Goal: Transaction & Acquisition: Purchase product/service

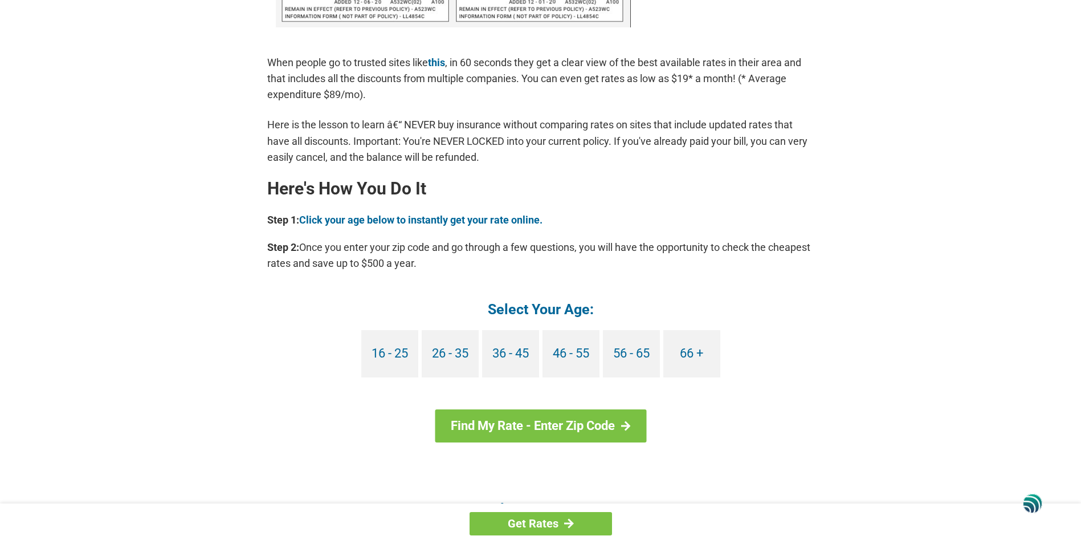
scroll to position [897, 0]
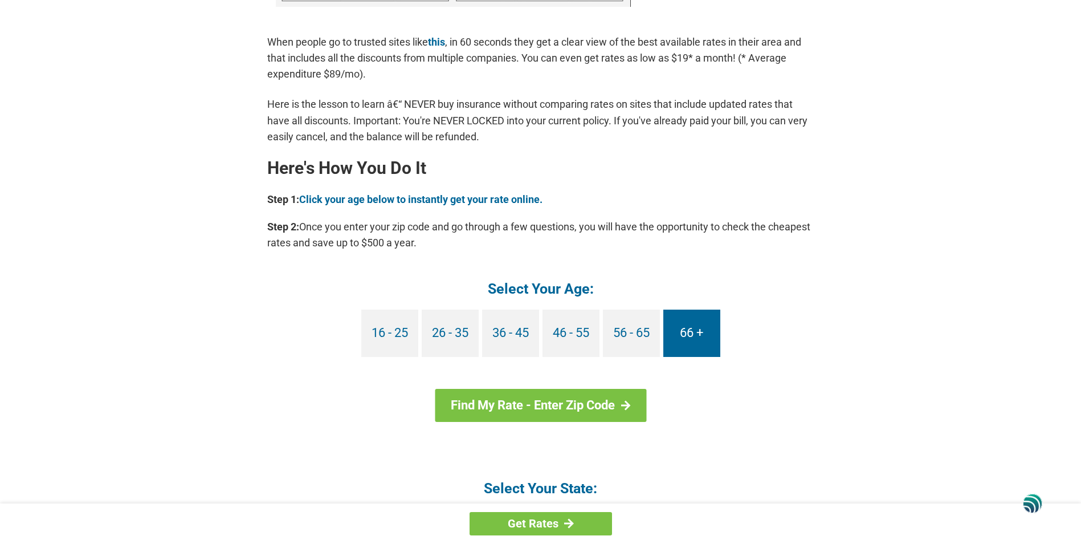
click at [696, 328] on link "66 +" at bounding box center [691, 332] width 57 height 47
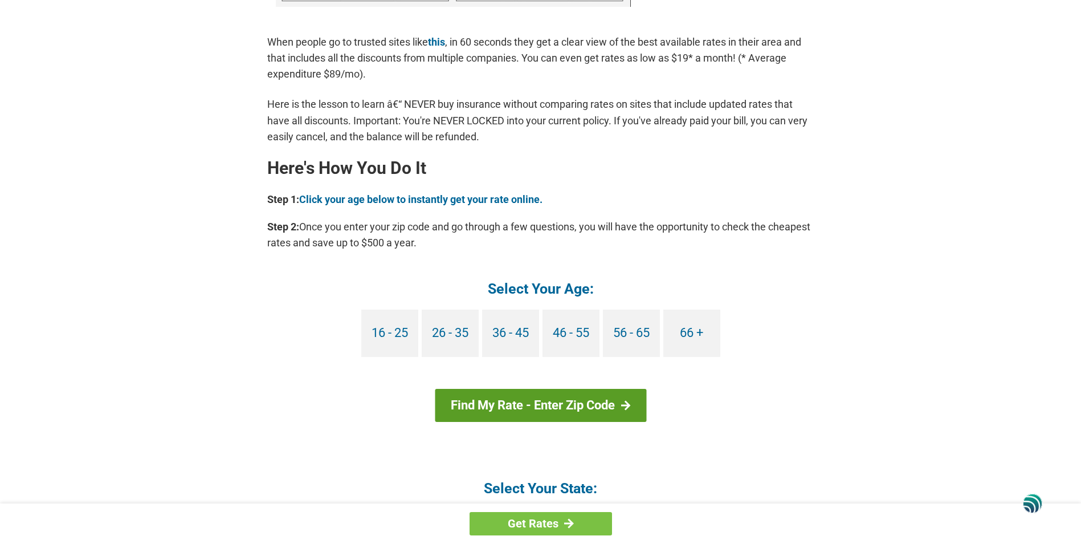
click at [520, 401] on link "Find My Rate - Enter Zip Code" at bounding box center [540, 405] width 211 height 33
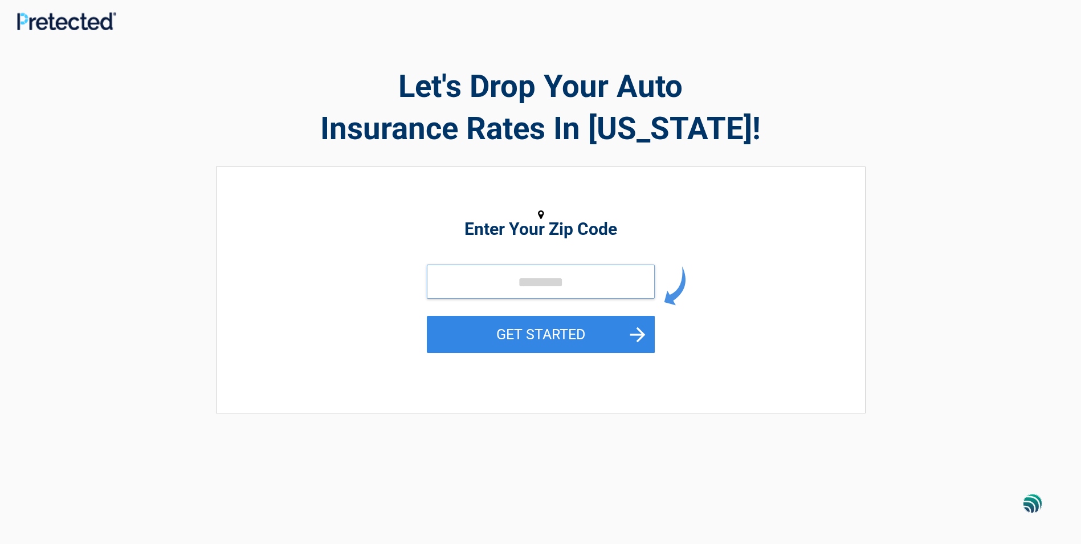
click at [543, 280] on input "tel" at bounding box center [541, 281] width 228 height 34
click at [530, 280] on input "tel" at bounding box center [541, 281] width 228 height 34
type input "*****"
click at [545, 336] on button "GET STARTED" at bounding box center [541, 334] width 228 height 37
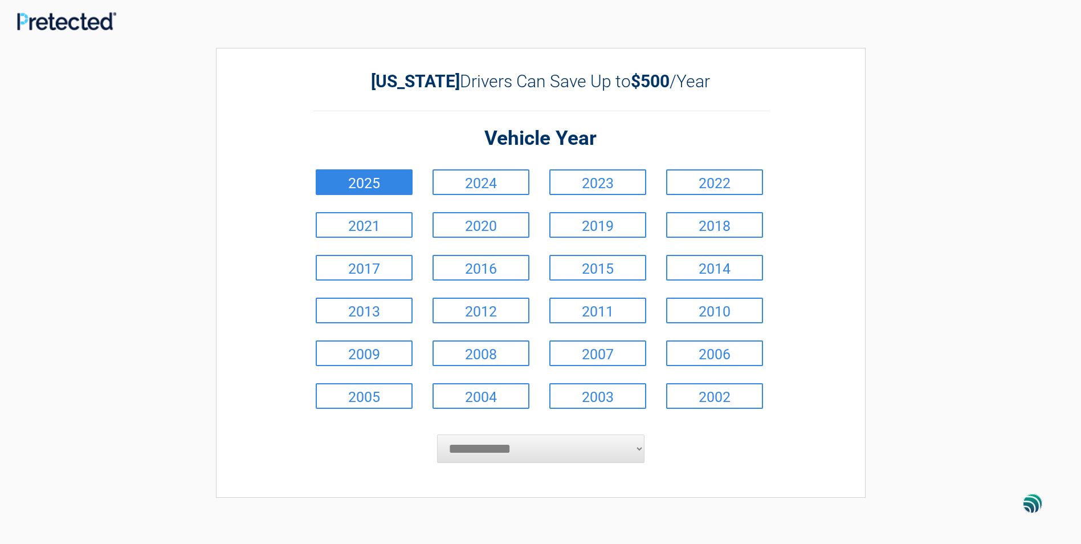
click at [369, 180] on link "2025" at bounding box center [364, 182] width 97 height 26
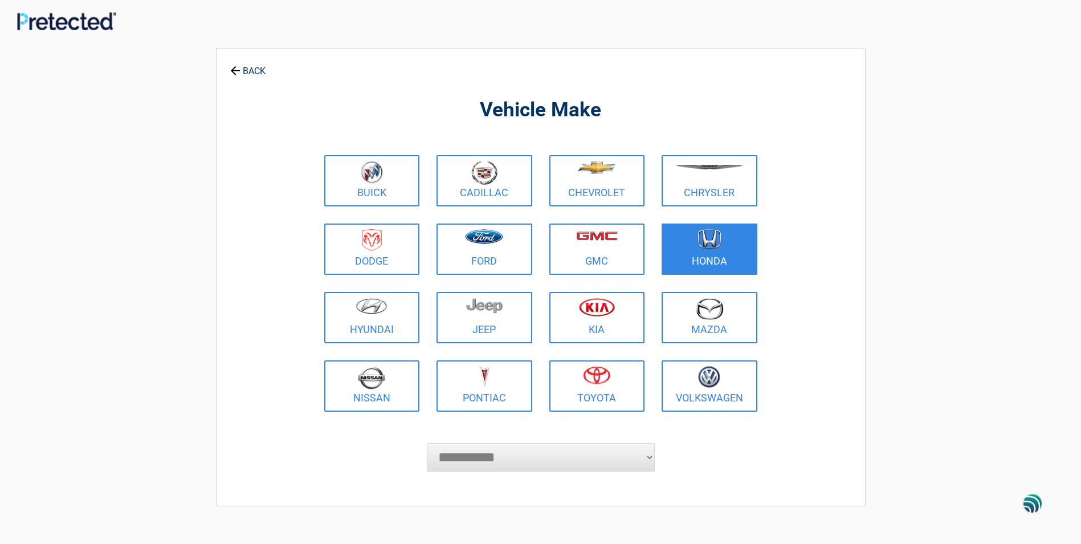
click at [709, 237] on img at bounding box center [710, 239] width 24 height 20
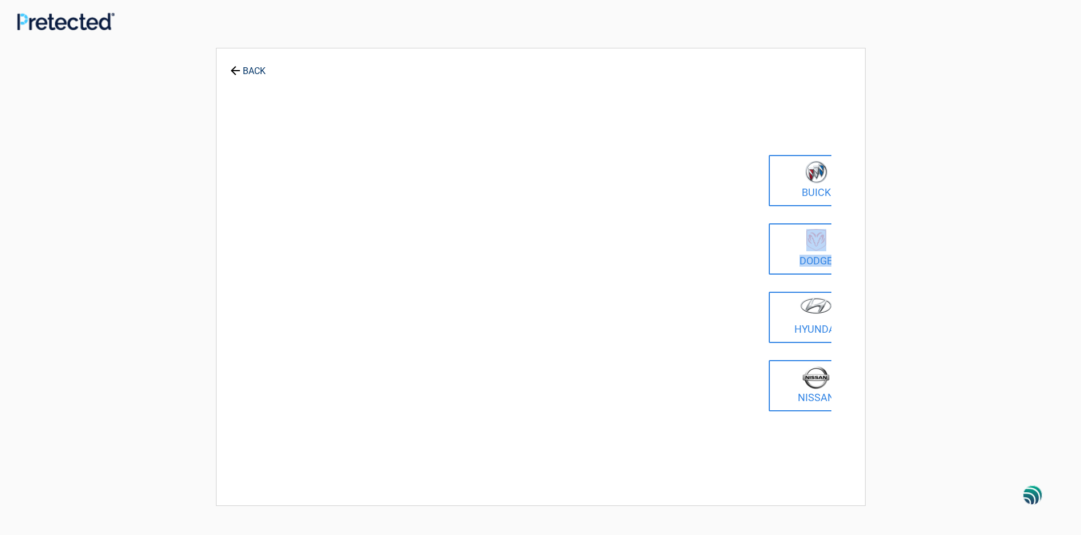
click at [710, 237] on div "**********" at bounding box center [541, 277] width 650 height 458
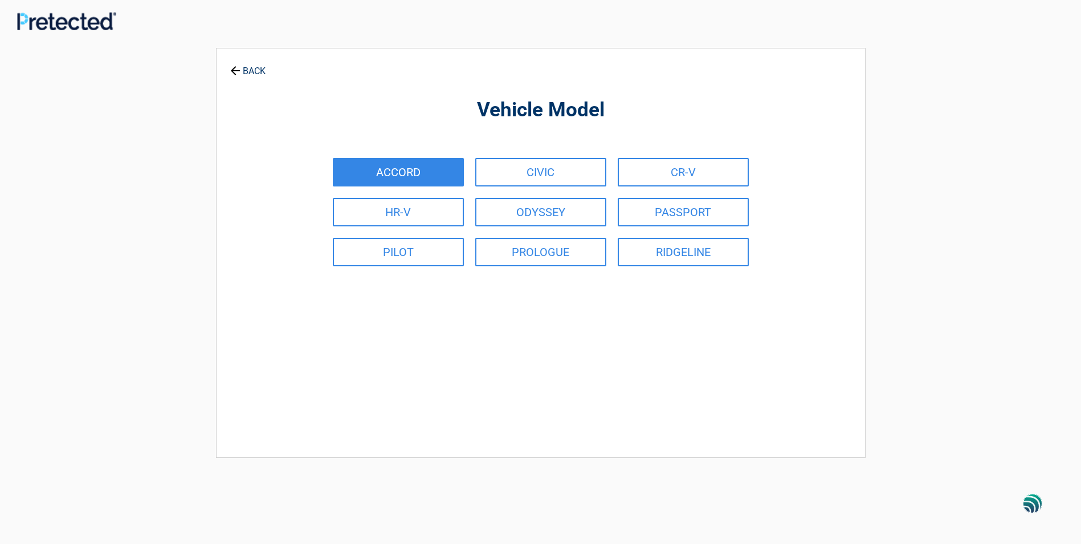
click at [433, 169] on link "ACCORD" at bounding box center [398, 172] width 131 height 28
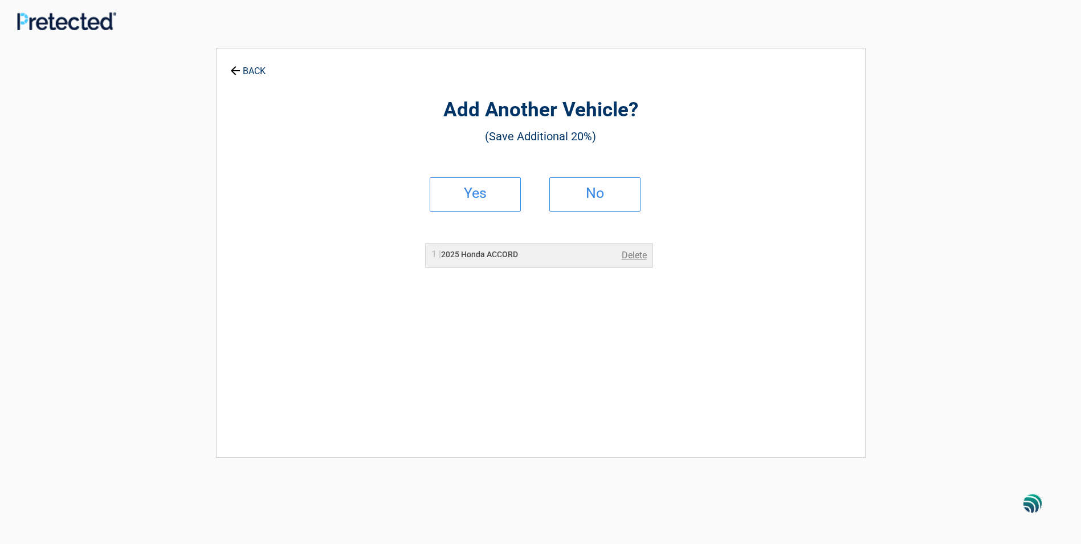
click at [492, 197] on h2 "Yes" at bounding box center [475, 193] width 67 height 8
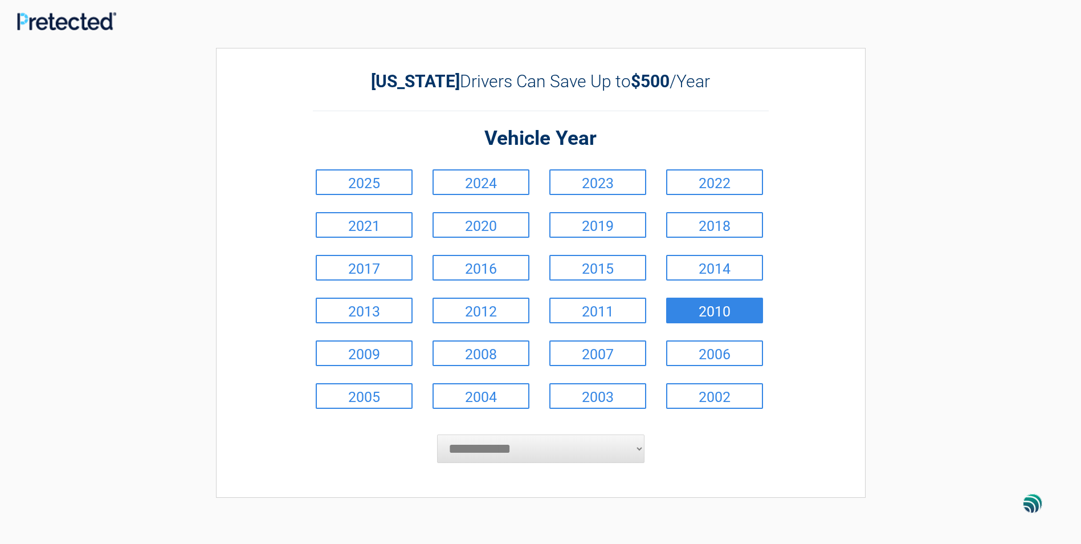
click at [700, 315] on link "2010" at bounding box center [714, 310] width 97 height 26
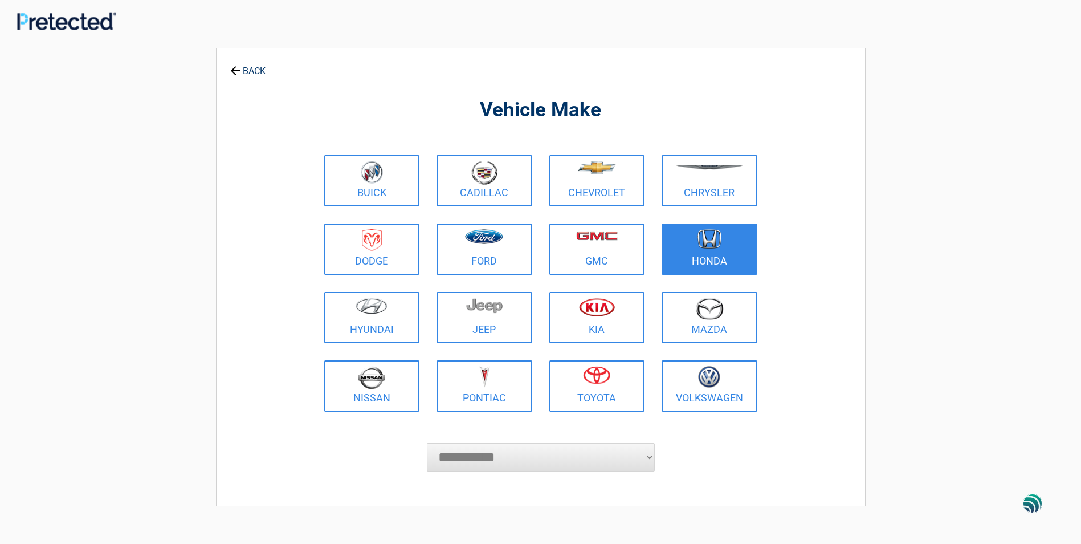
click at [708, 262] on link "Honda" at bounding box center [710, 248] width 96 height 51
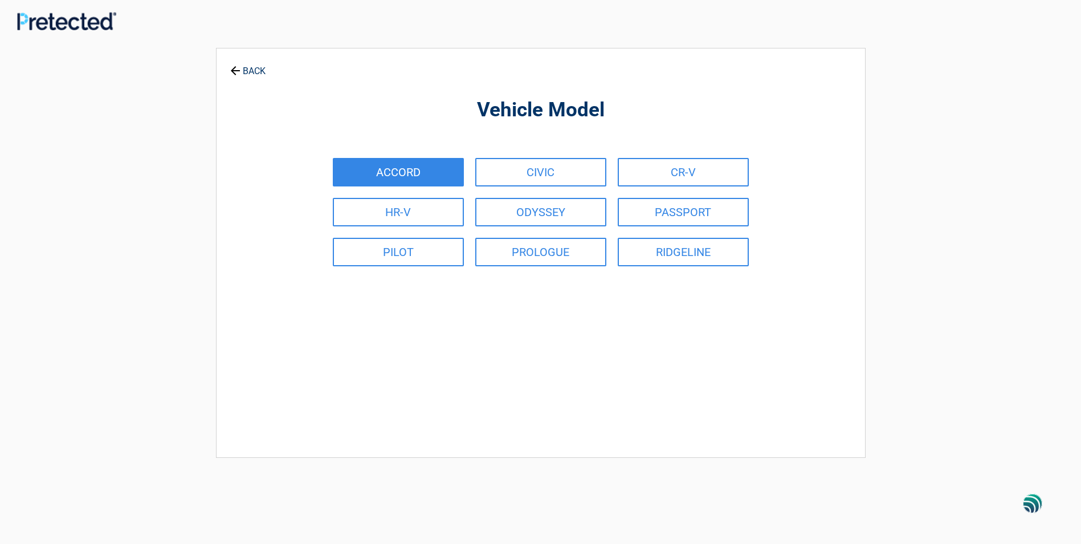
click at [400, 177] on link "ACCORD" at bounding box center [398, 172] width 131 height 28
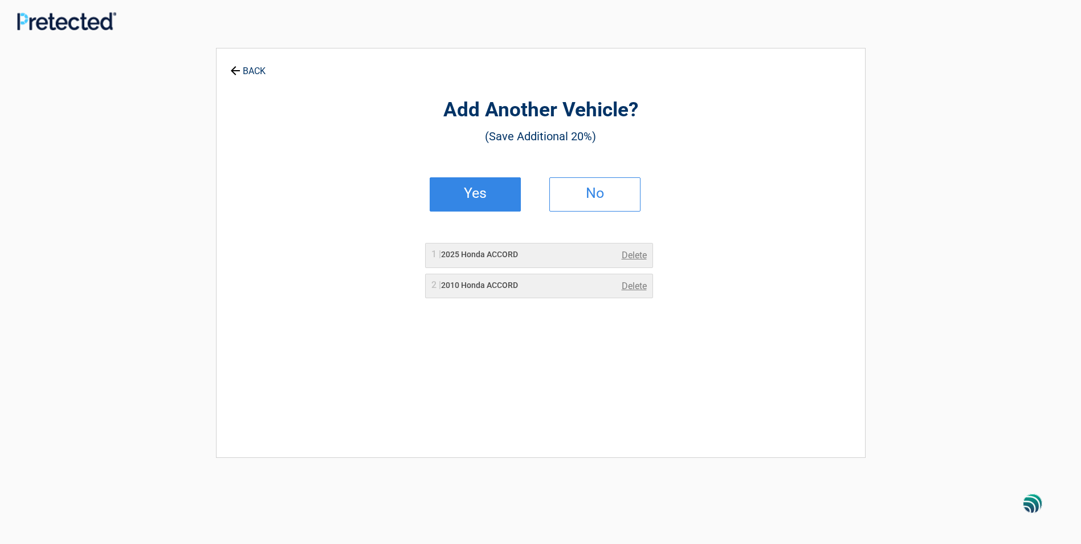
click at [581, 197] on h2 "No" at bounding box center [594, 193] width 67 height 8
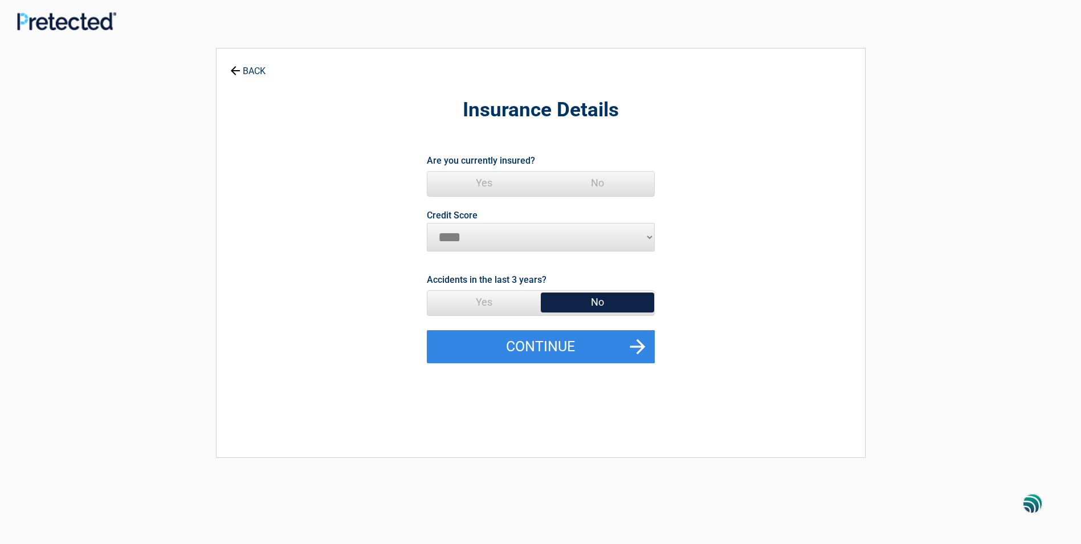
drag, startPoint x: 484, startPoint y: 183, endPoint x: 475, endPoint y: 197, distance: 16.4
click at [484, 185] on span "Yes" at bounding box center [483, 183] width 113 height 23
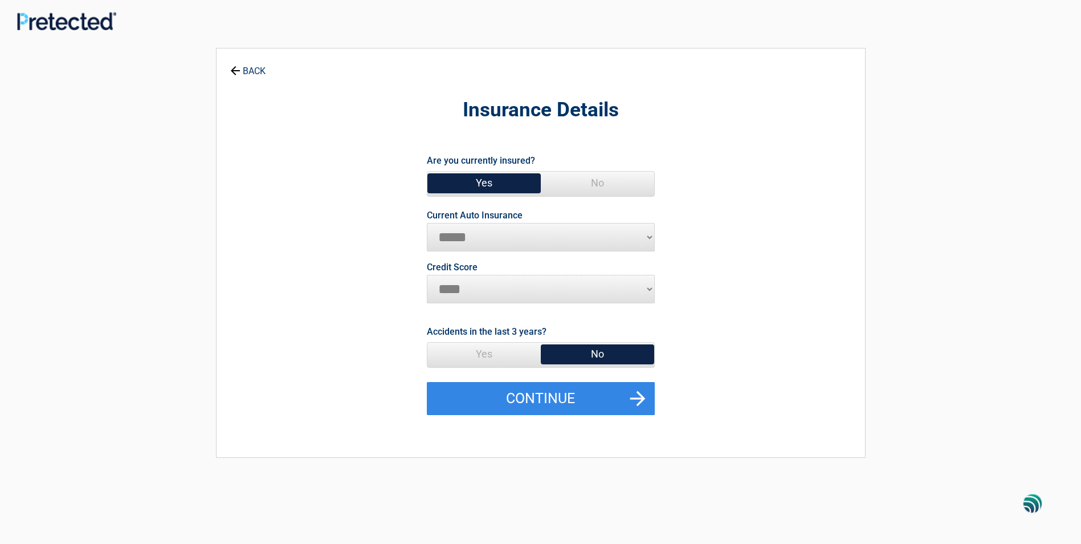
click at [648, 236] on select "**********" at bounding box center [541, 237] width 228 height 28
select select "**********"
click at [427, 223] on select "**********" at bounding box center [541, 237] width 228 height 28
drag, startPoint x: 595, startPoint y: 354, endPoint x: 594, endPoint y: 360, distance: 6.3
click at [596, 354] on span "No" at bounding box center [597, 353] width 113 height 23
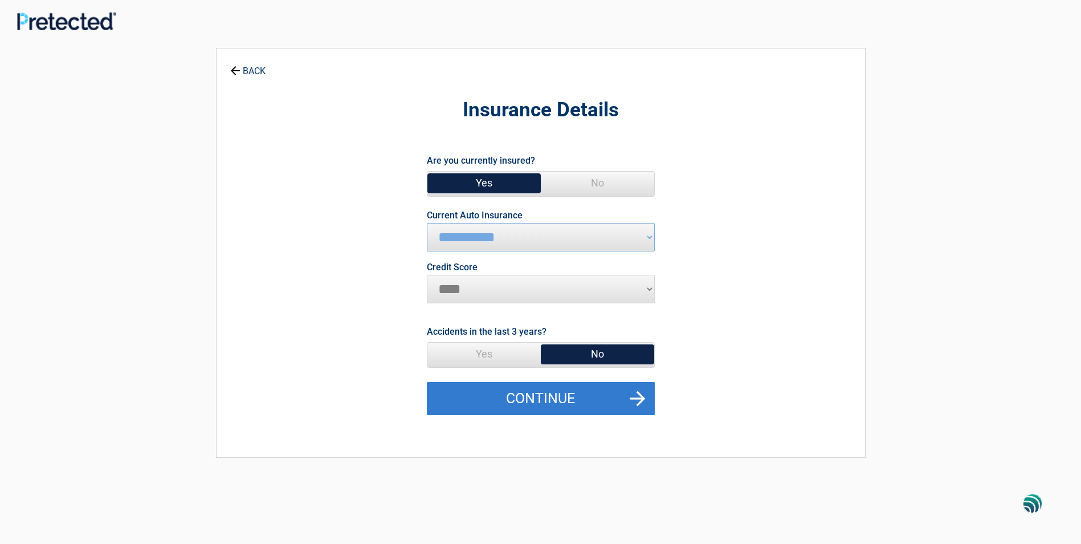
click at [550, 399] on button "Continue" at bounding box center [541, 398] width 228 height 33
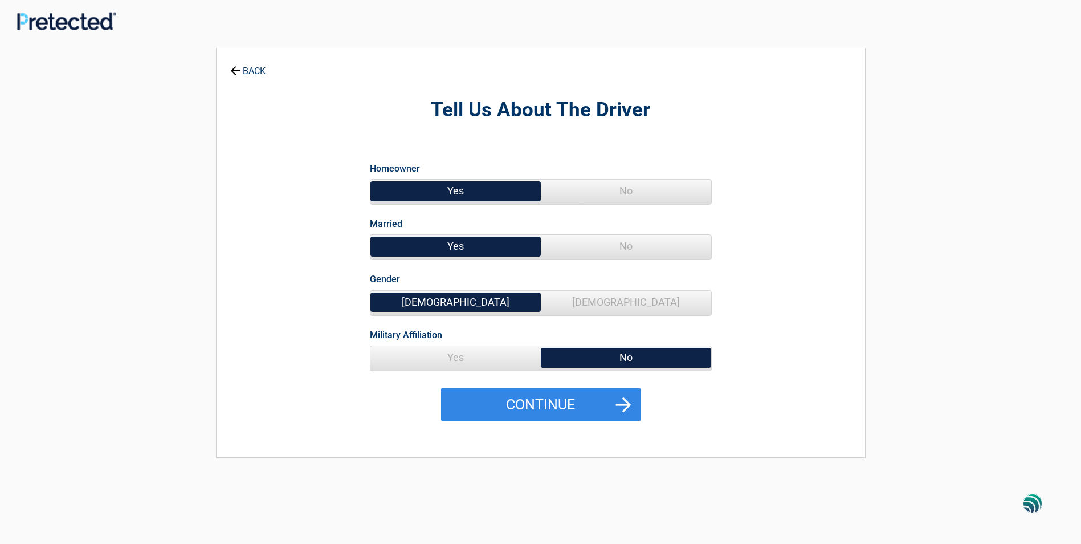
drag, startPoint x: 456, startPoint y: 189, endPoint x: 457, endPoint y: 206, distance: 16.5
click at [457, 194] on span "Yes" at bounding box center [455, 191] width 170 height 23
